Goal: Task Accomplishment & Management: Use online tool/utility

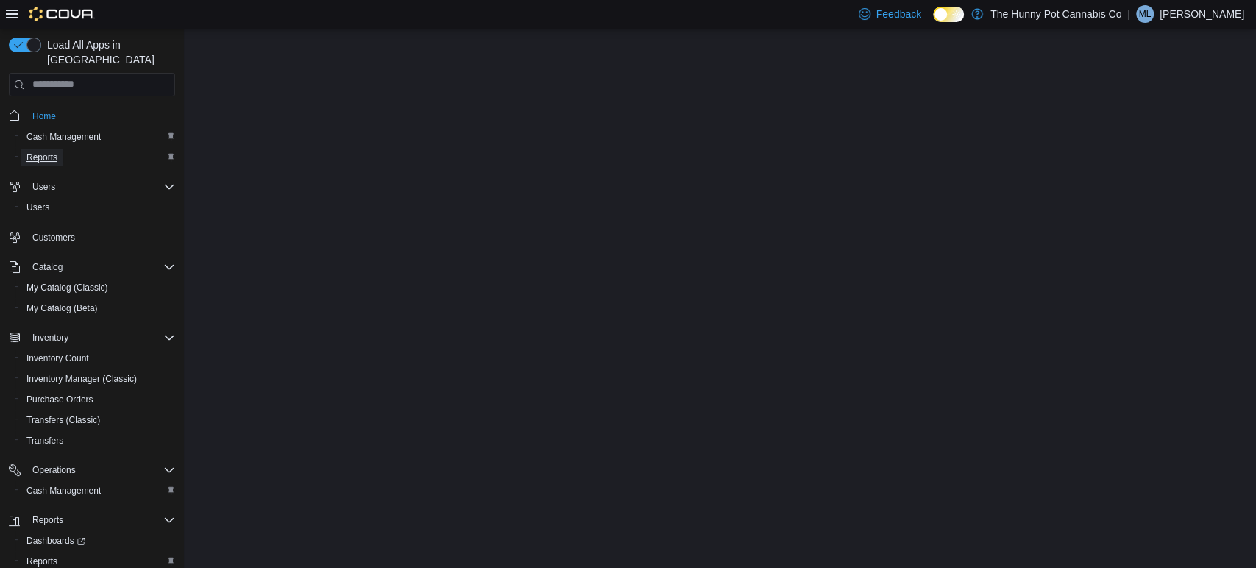
click at [46, 152] on span "Reports" at bounding box center [41, 158] width 31 height 12
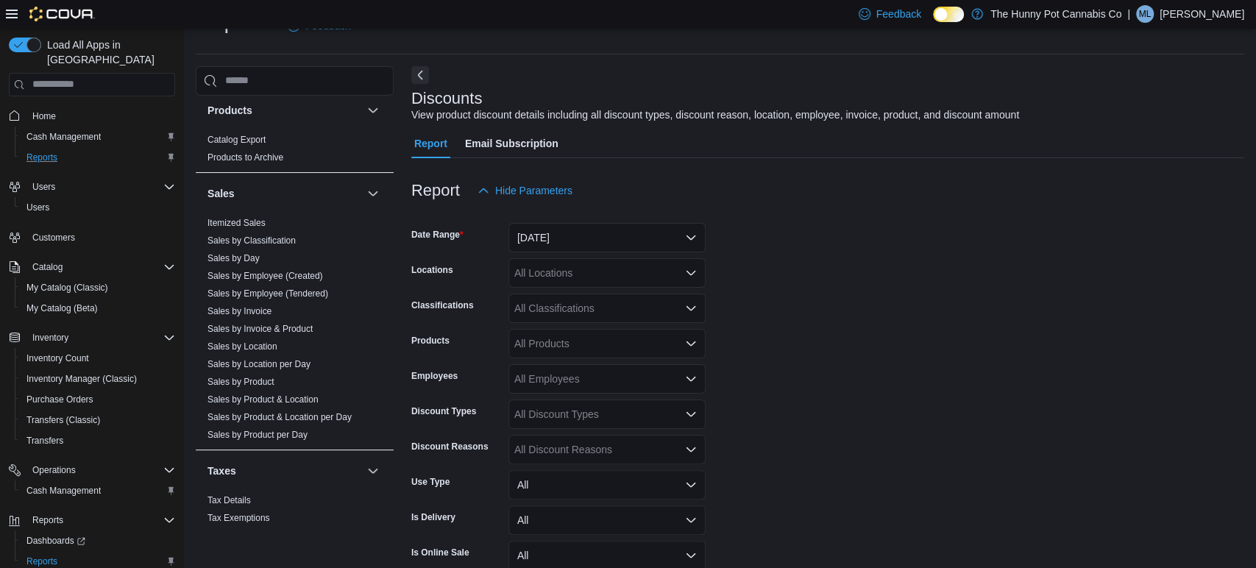
scroll to position [737, 0]
click at [241, 287] on link "Sales by Employee (Tendered)" at bounding box center [267, 285] width 121 height 10
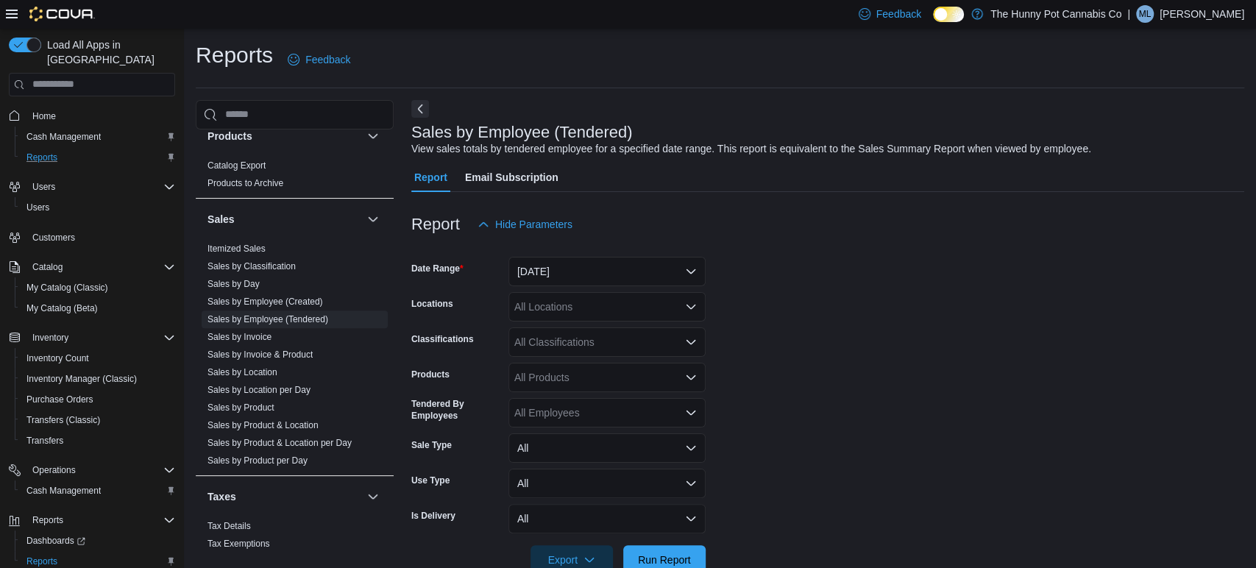
scroll to position [34, 0]
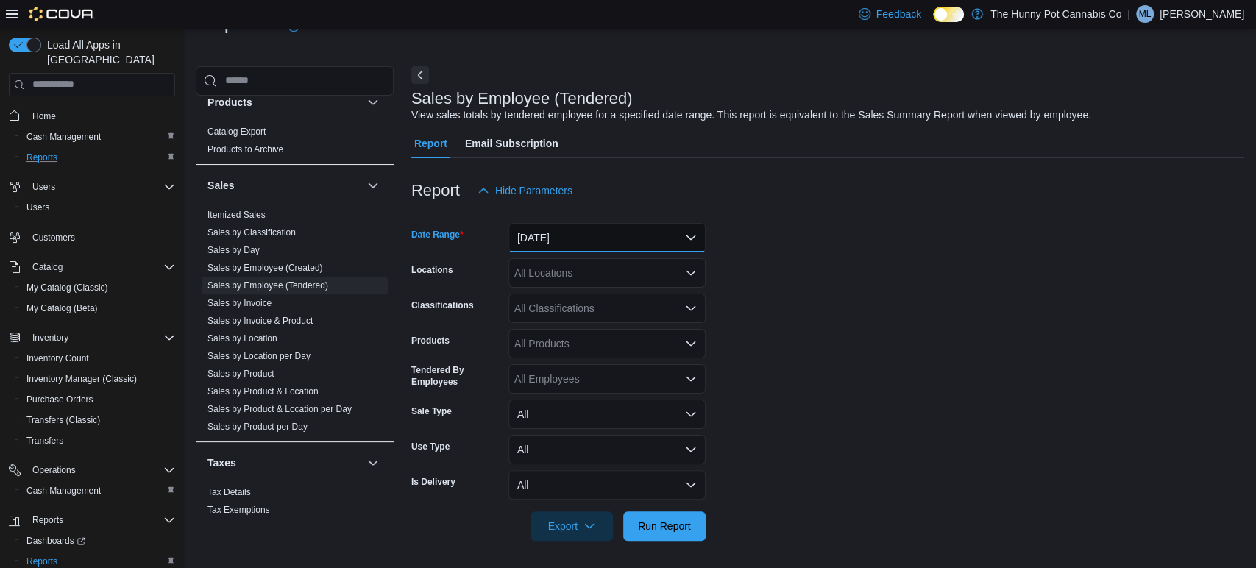
click at [575, 237] on button "Yesterday" at bounding box center [606, 237] width 197 height 29
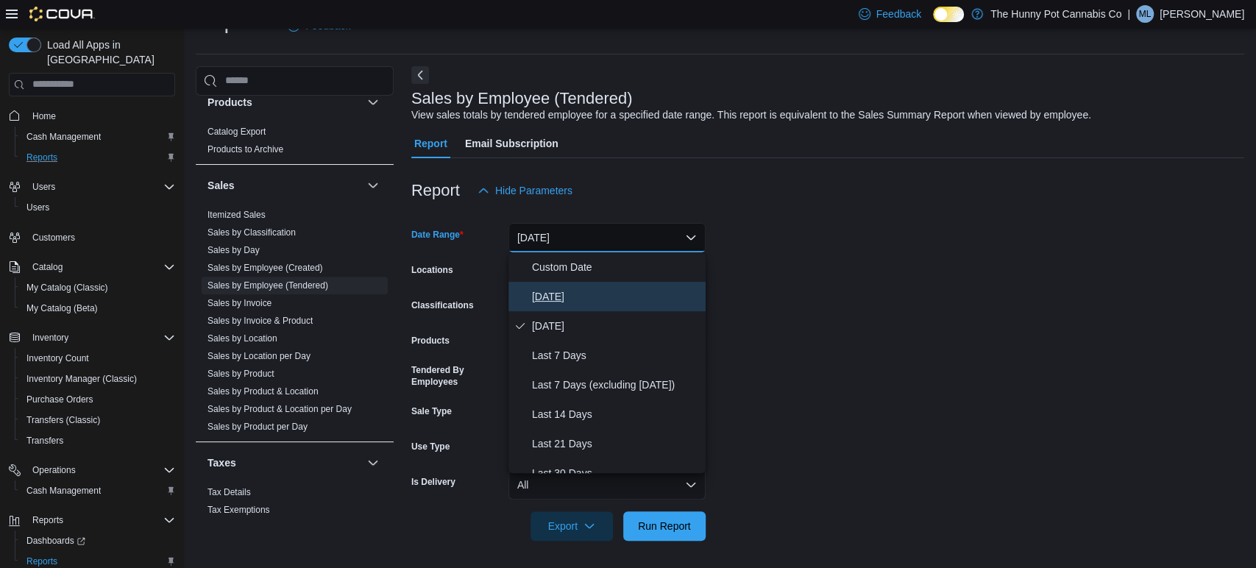
click at [541, 300] on span "Today" at bounding box center [616, 297] width 168 height 18
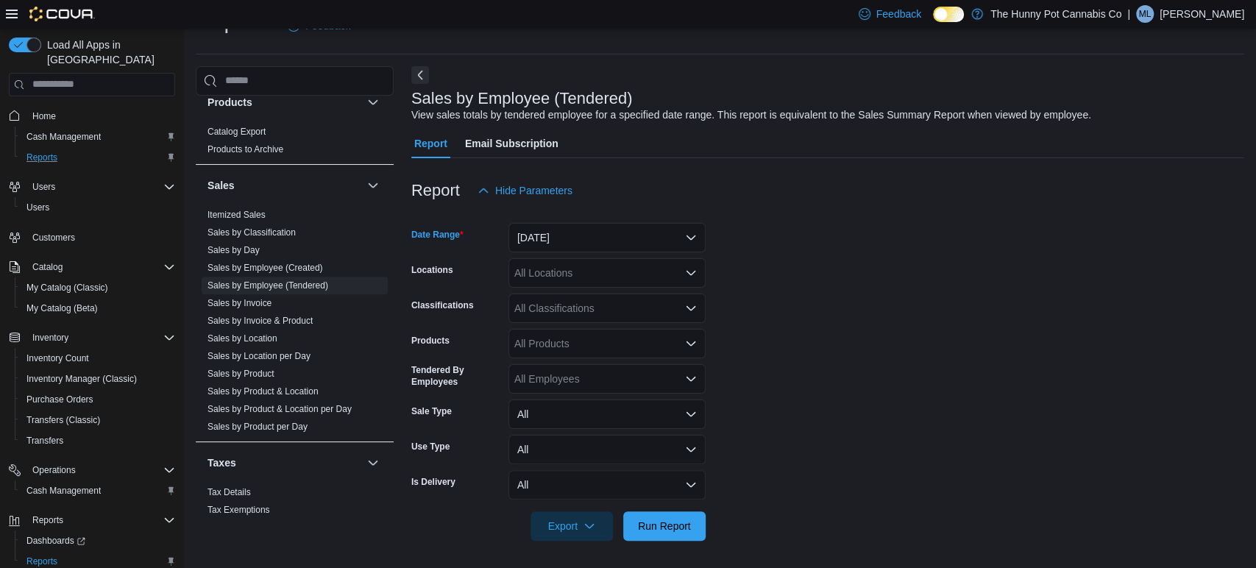
click at [550, 271] on div "All Locations" at bounding box center [606, 272] width 197 height 29
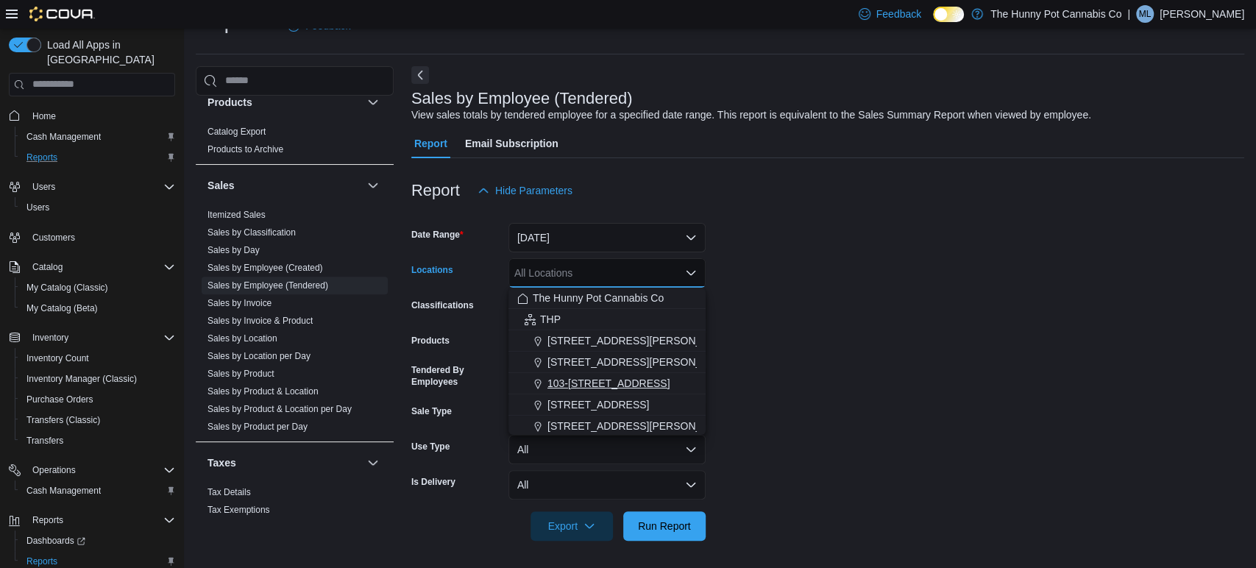
click at [561, 385] on span "103-[STREET_ADDRESS]" at bounding box center [608, 383] width 123 height 15
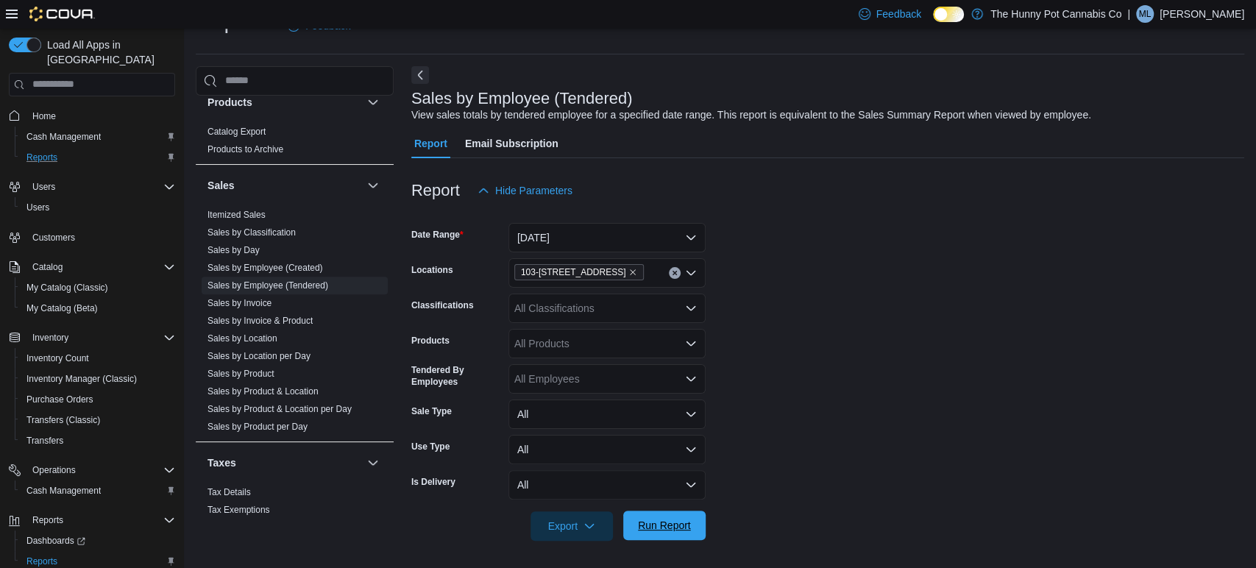
click at [666, 525] on span "Run Report" at bounding box center [664, 525] width 53 height 15
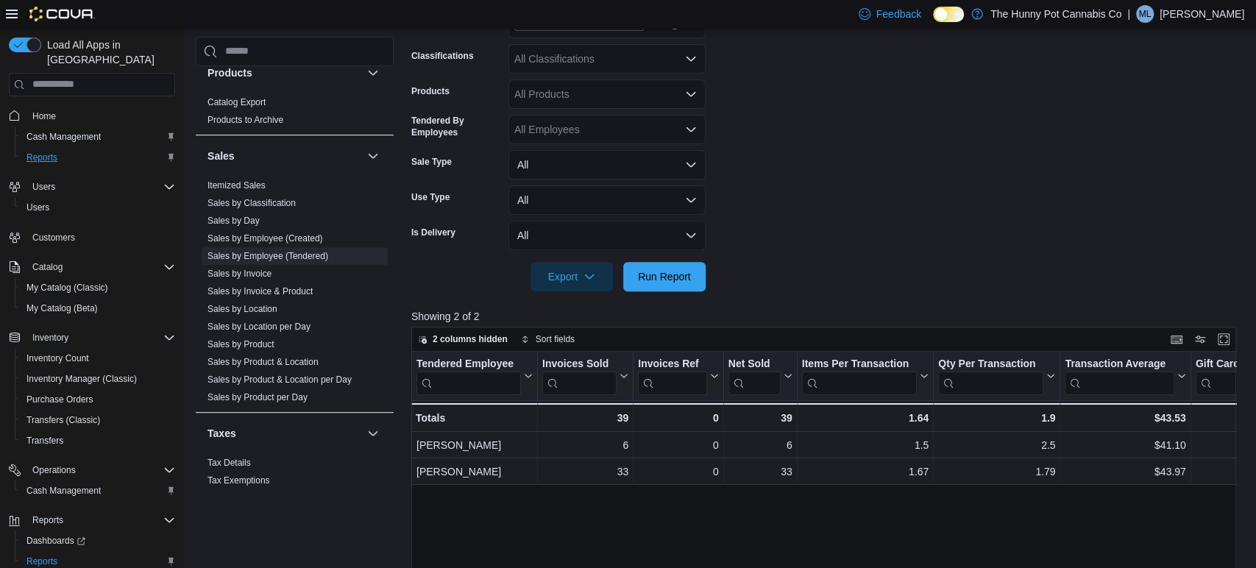
scroll to position [291, 0]
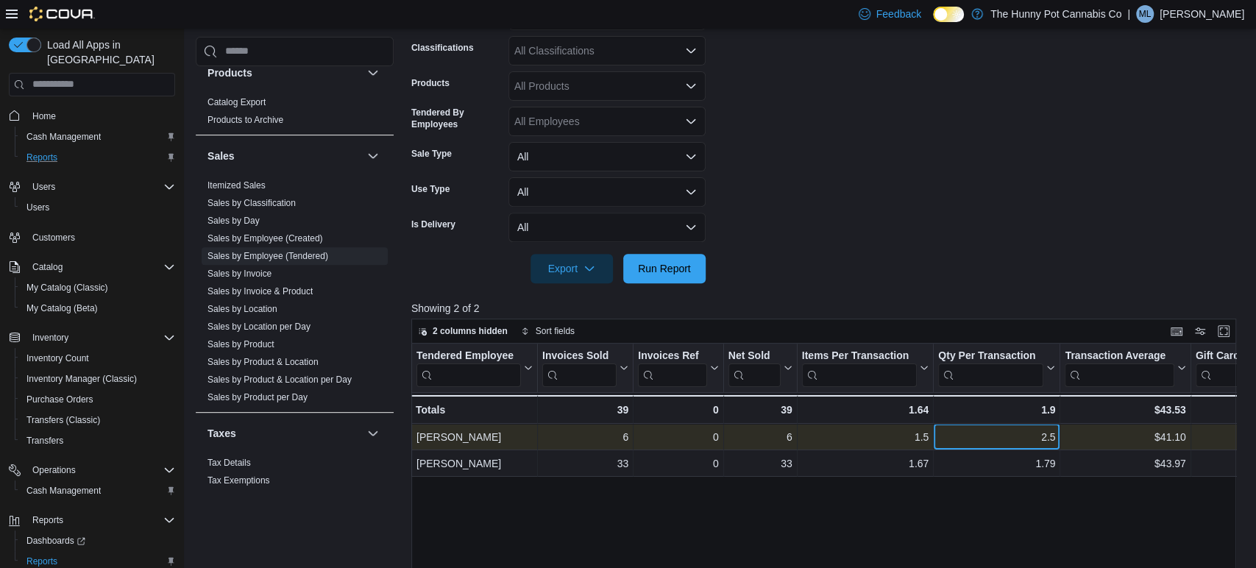
click at [982, 441] on div "2.5" at bounding box center [996, 437] width 117 height 18
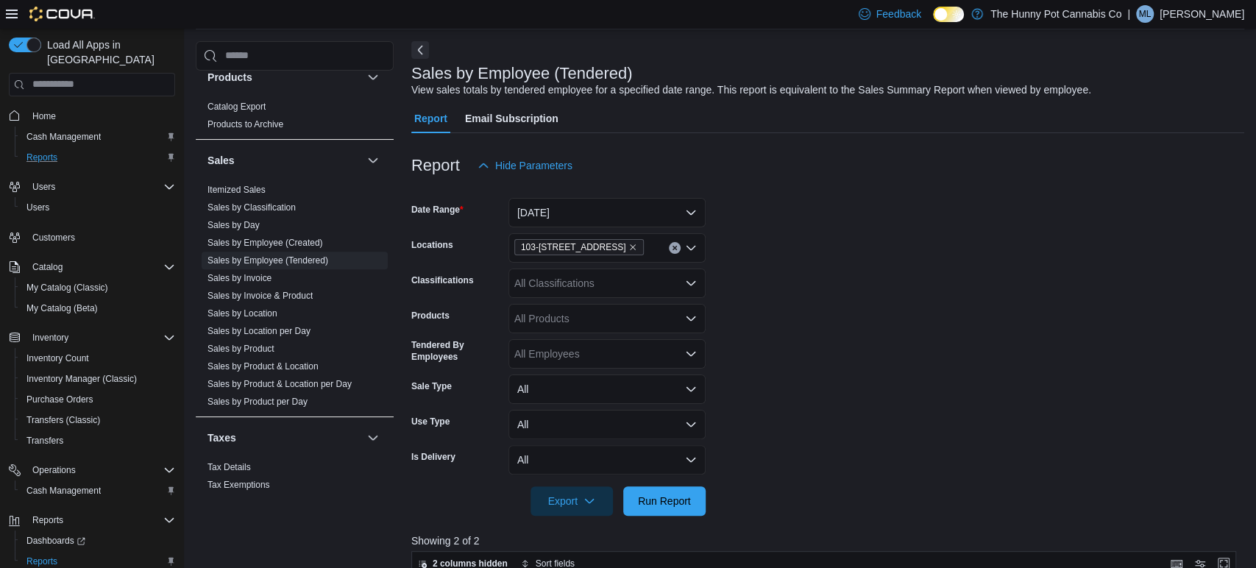
scroll to position [0, 0]
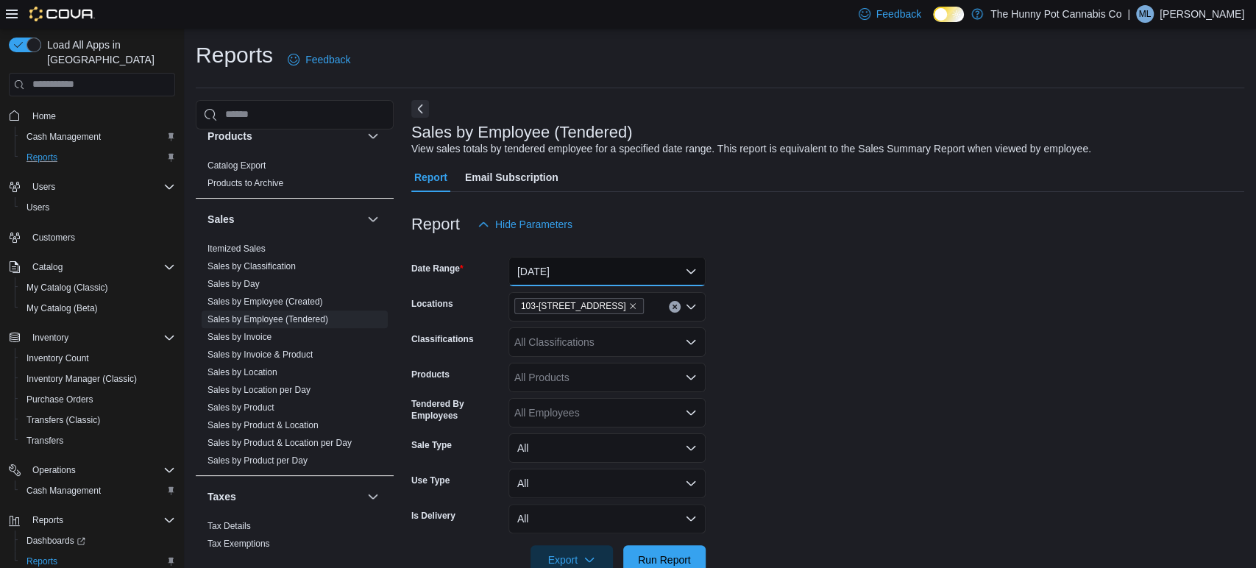
click at [660, 267] on button "Today" at bounding box center [606, 271] width 197 height 29
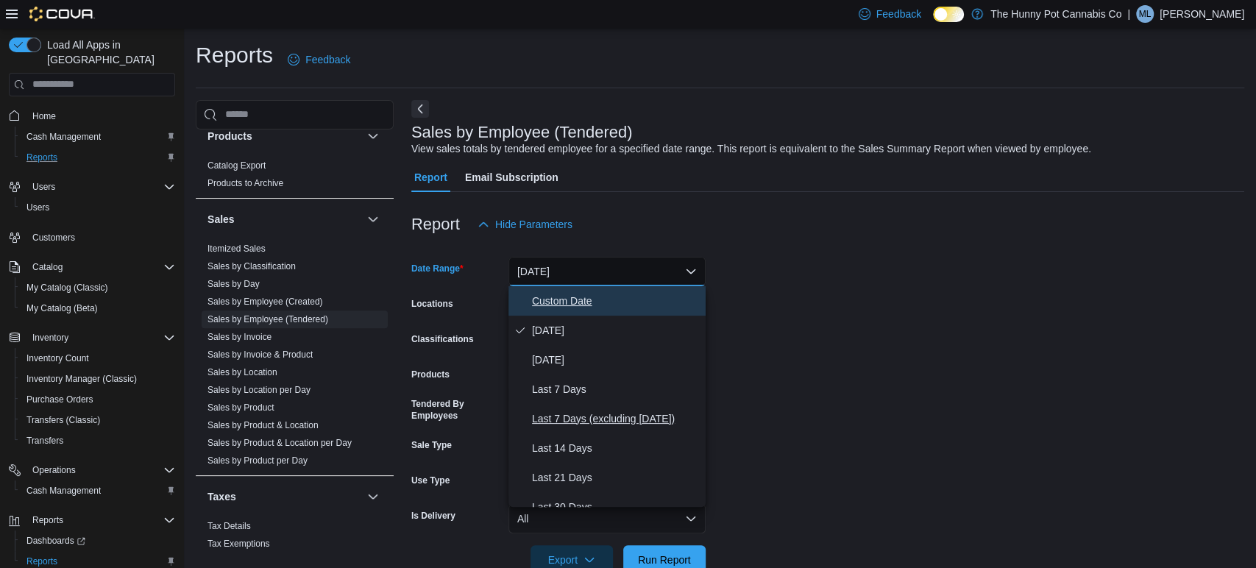
drag, startPoint x: 702, startPoint y: 307, endPoint x: 694, endPoint y: 429, distance: 121.6
click at [694, 429] on div "Custom Date Today Yesterday Last 7 Days Last 7 Days (excluding today) Last 14 D…" at bounding box center [606, 396] width 197 height 221
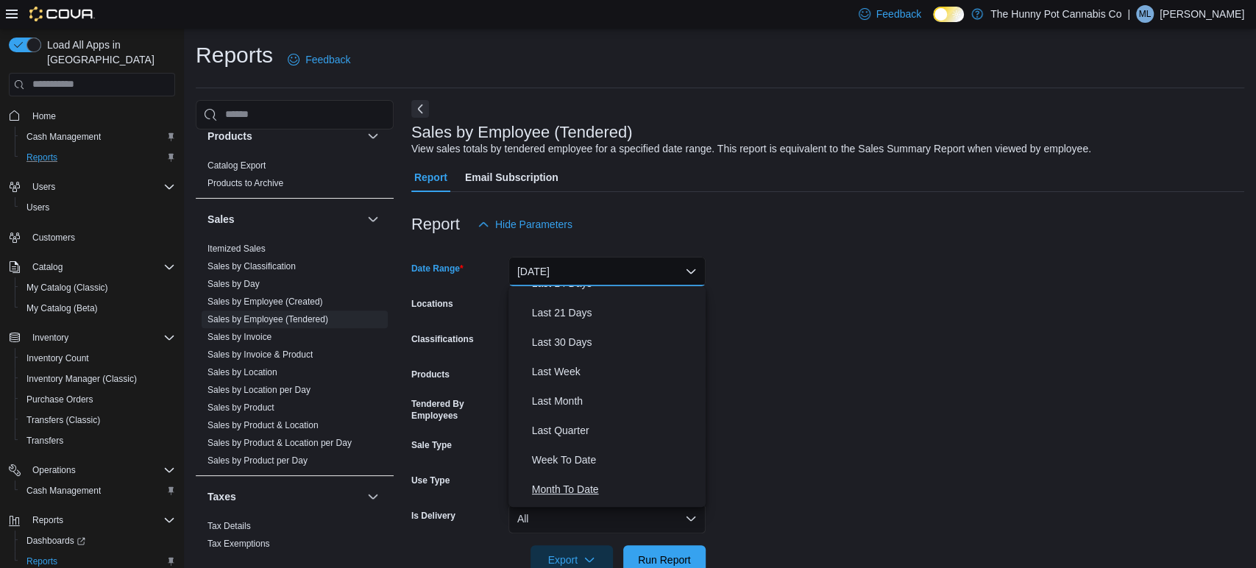
scroll to position [185, 0]
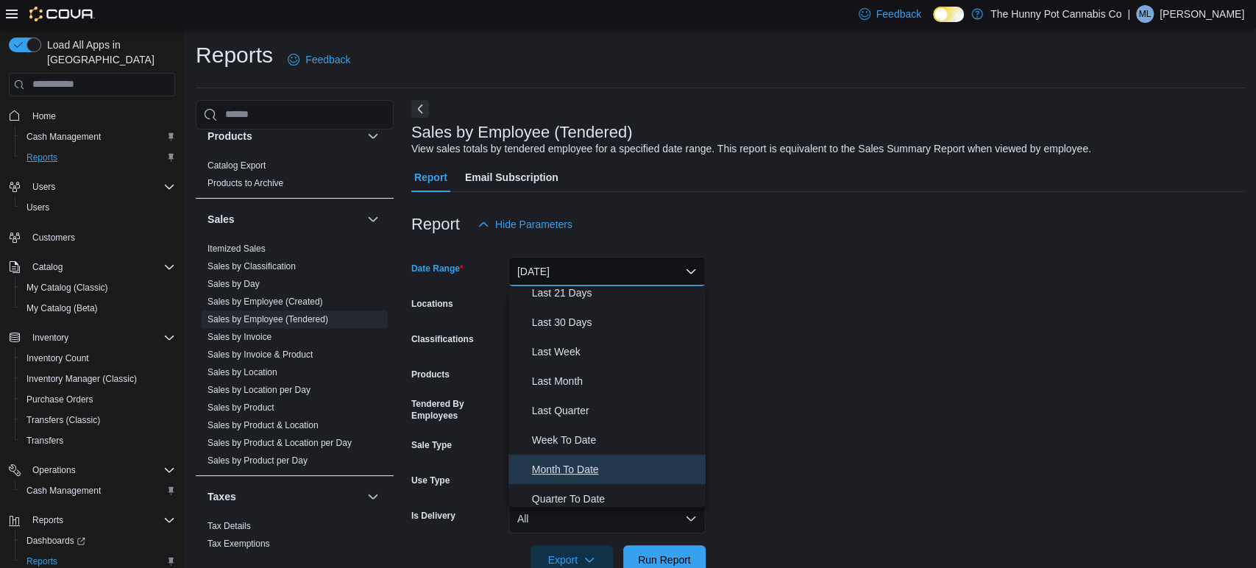
click at [573, 472] on span "Month To Date" at bounding box center [616, 469] width 168 height 18
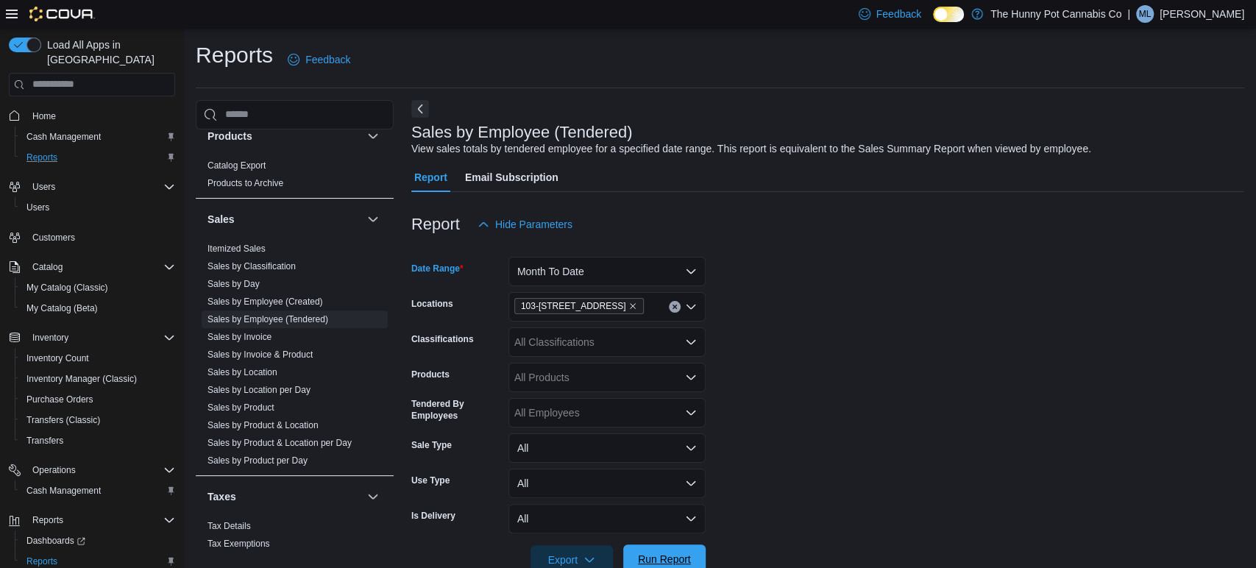
click at [669, 551] on span "Run Report" at bounding box center [664, 558] width 65 height 29
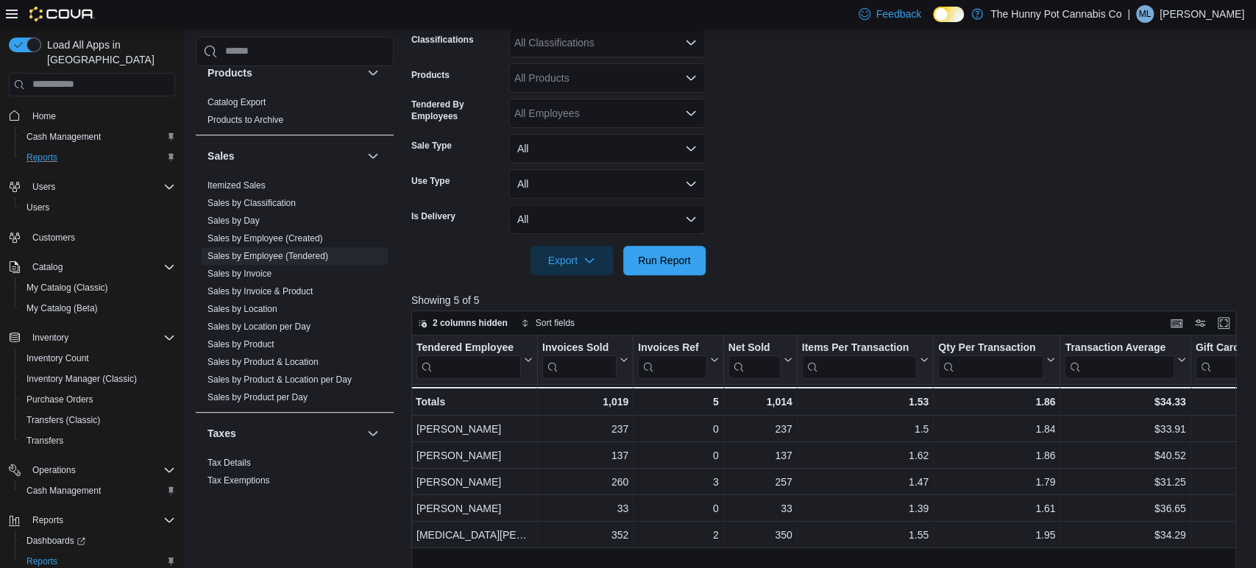
scroll to position [304, 0]
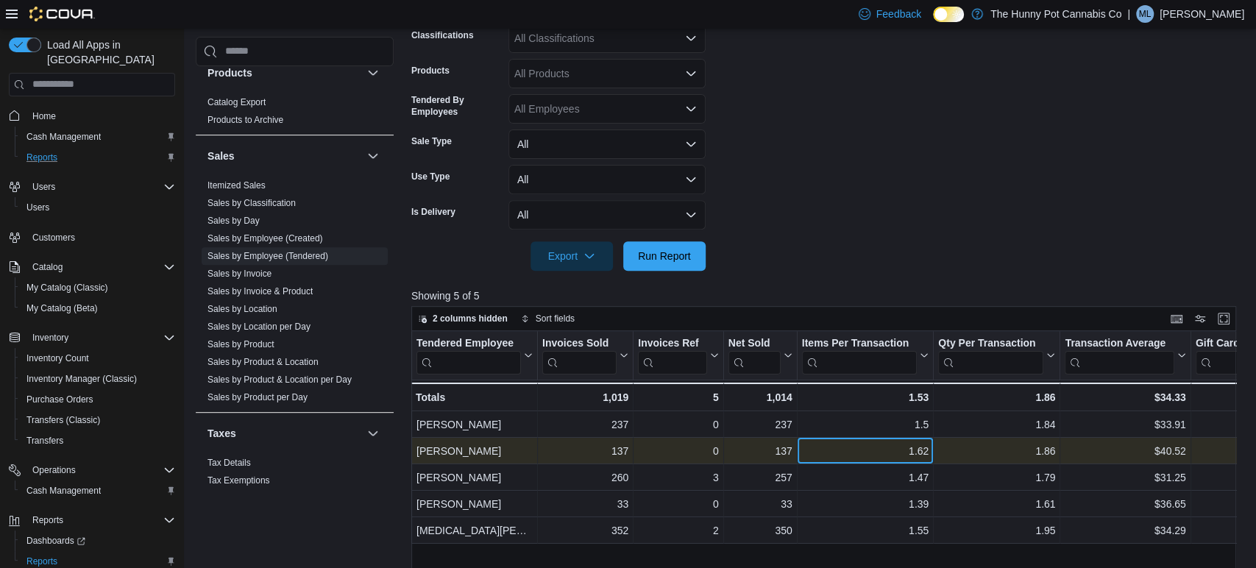
click at [876, 444] on div "1.62" at bounding box center [865, 451] width 127 height 18
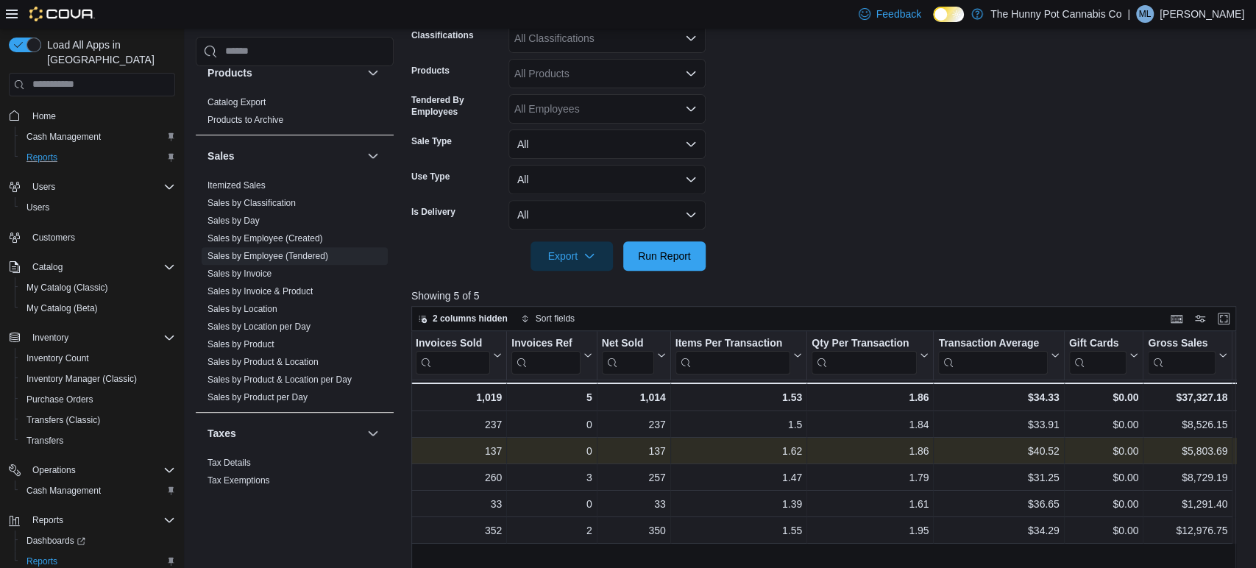
scroll to position [0, 0]
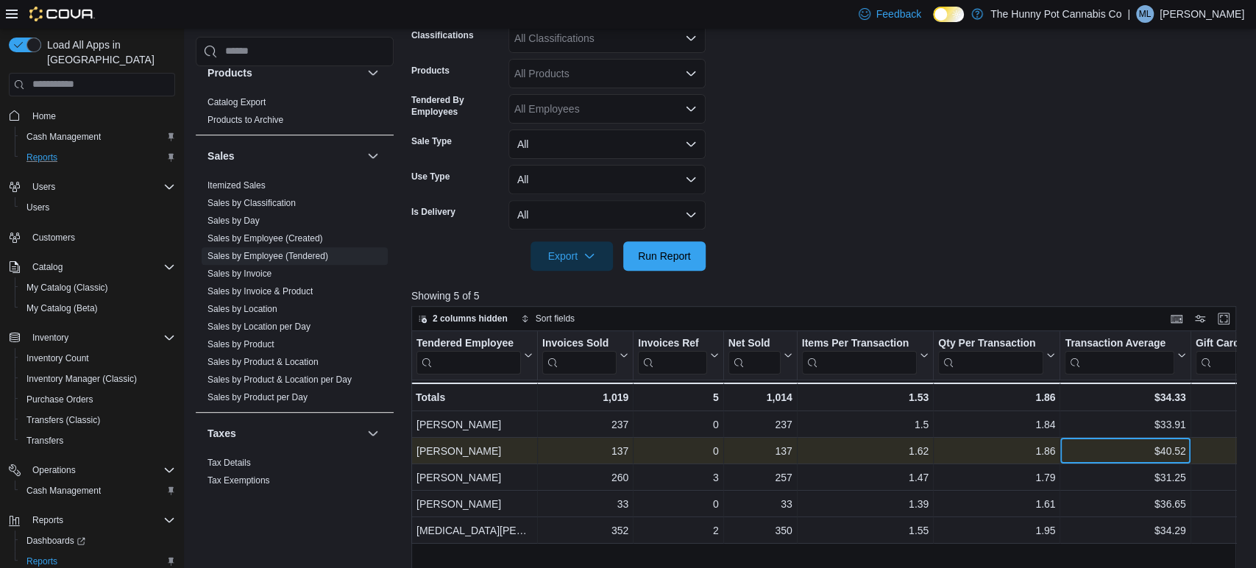
click at [1114, 449] on div "$40.52" at bounding box center [1124, 451] width 121 height 18
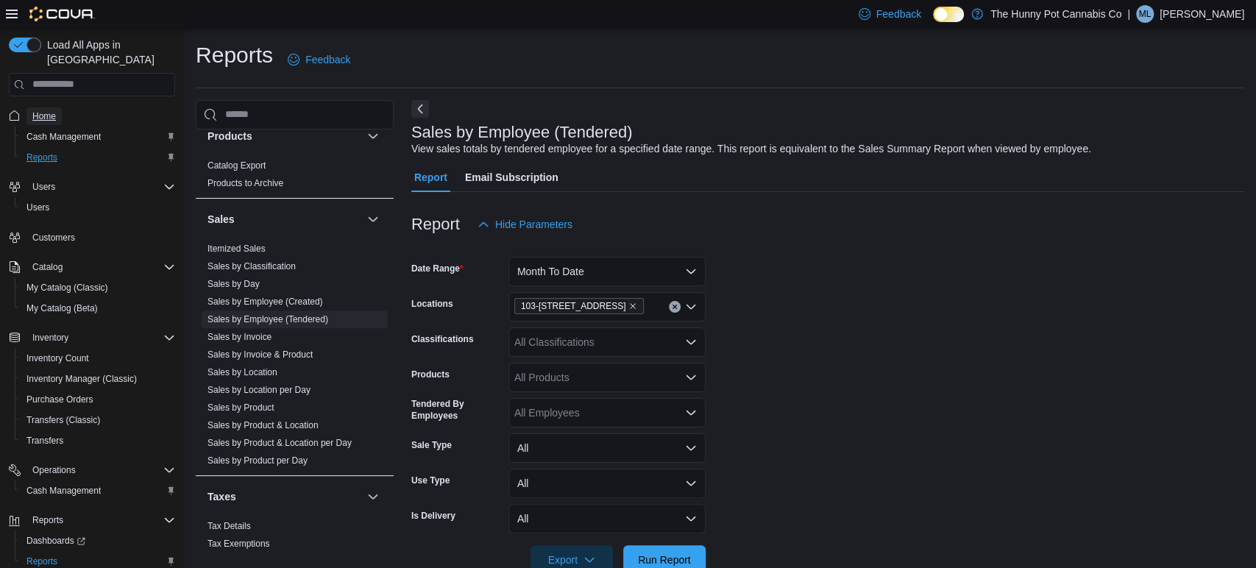
click at [36, 110] on span "Home" at bounding box center [44, 116] width 24 height 12
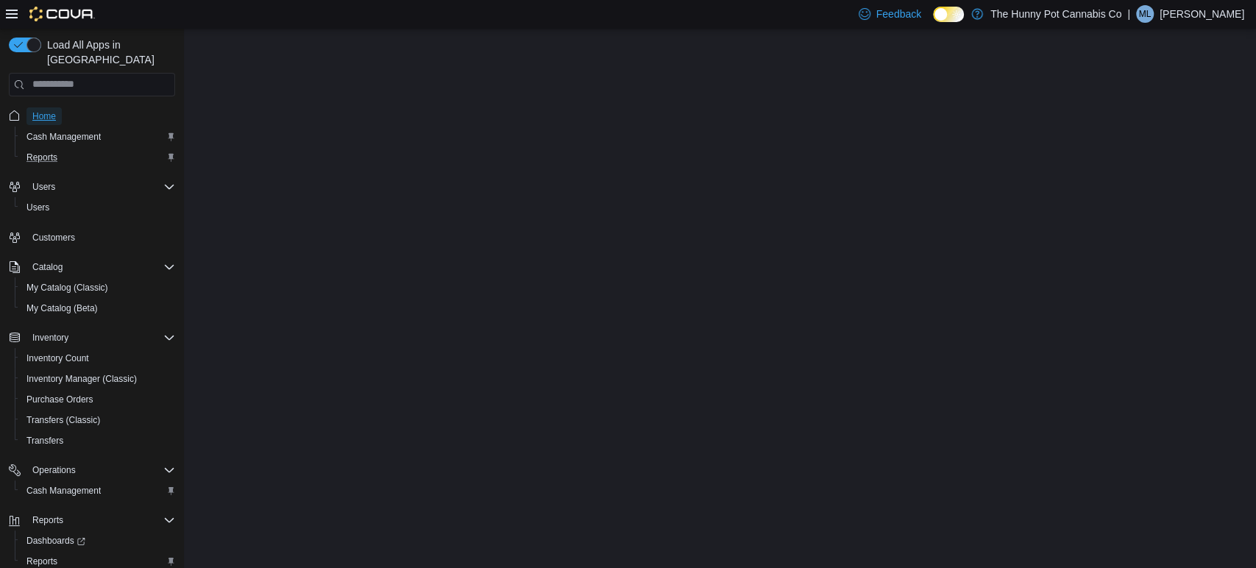
click at [38, 110] on span "Home" at bounding box center [44, 116] width 24 height 12
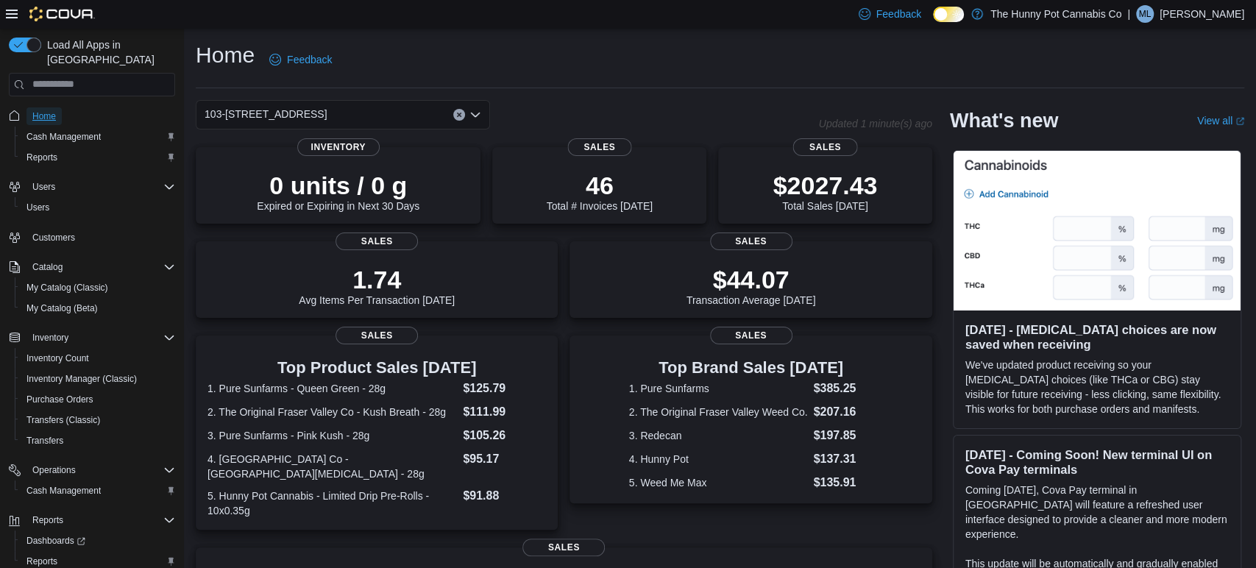
click at [49, 110] on span "Home" at bounding box center [44, 116] width 24 height 12
click at [639, 60] on div "Home Feedback" at bounding box center [720, 59] width 1048 height 38
click at [674, 69] on div "Home Feedback" at bounding box center [720, 59] width 1048 height 38
click at [1193, 13] on p "[PERSON_NAME]" at bounding box center [1201, 14] width 85 height 18
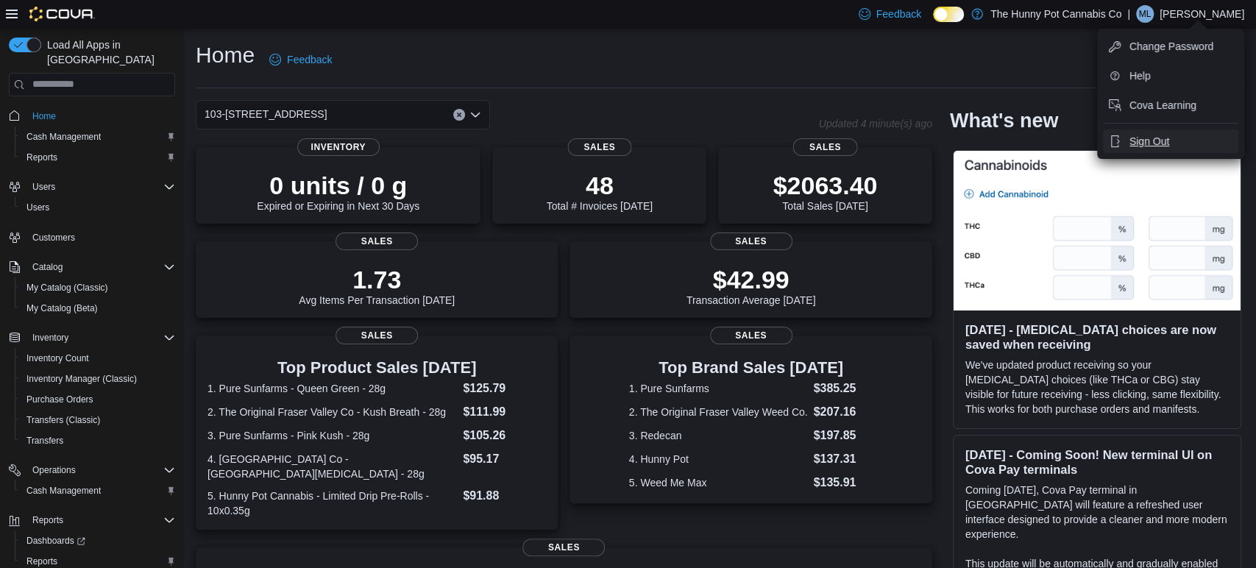
click at [1148, 138] on span "Sign Out" at bounding box center [1149, 141] width 40 height 15
